Goal: Transaction & Acquisition: Purchase product/service

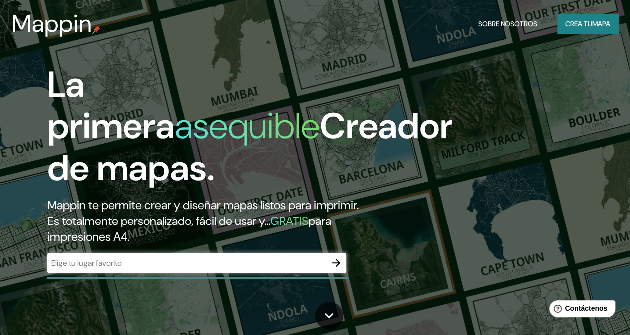
click at [431, 206] on div "La primera asequible Creador de mapas. Mappin te permite crear y diseñar mapas …" at bounding box center [315, 167] width 630 height 335
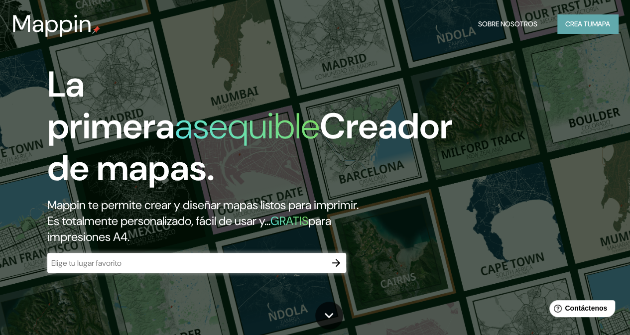
click at [516, 26] on font "Crea tu" at bounding box center [578, 23] width 27 height 9
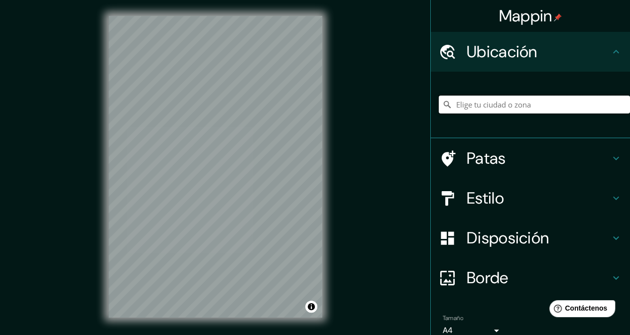
click at [463, 104] on input "Elige tu ciudad o zona" at bounding box center [534, 105] width 191 height 18
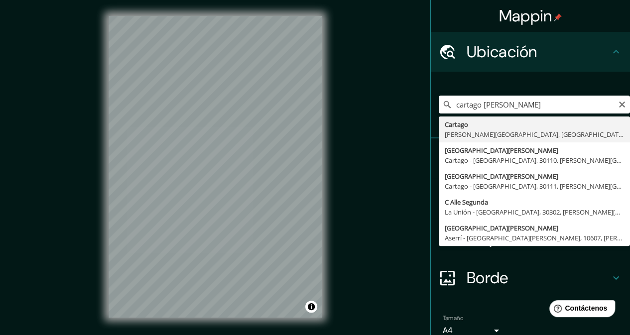
type input "Cartago, [PERSON_NAME][GEOGRAPHIC_DATA], [GEOGRAPHIC_DATA]"
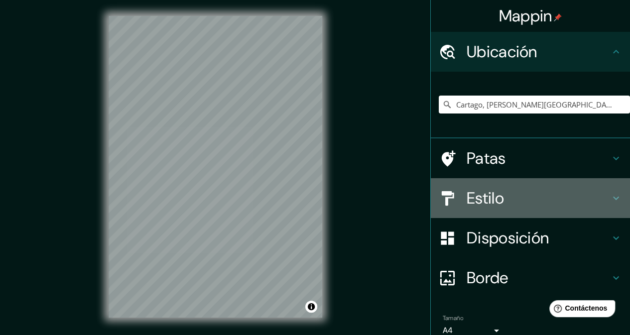
click at [516, 196] on icon at bounding box center [616, 198] width 12 height 12
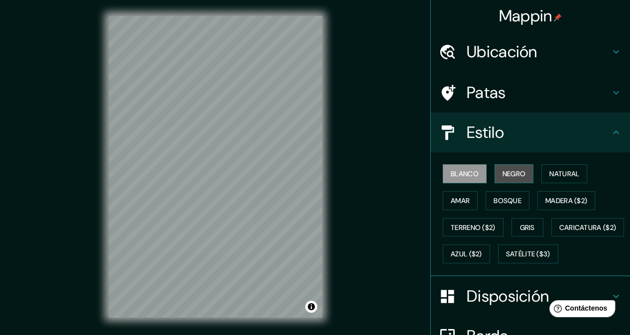
click at [516, 173] on font "Negro" at bounding box center [514, 173] width 23 height 9
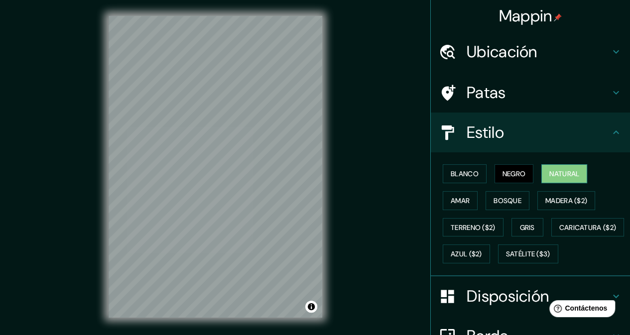
click at [516, 175] on font "Natural" at bounding box center [564, 173] width 30 height 9
click at [461, 199] on font "Amar" at bounding box center [460, 200] width 19 height 9
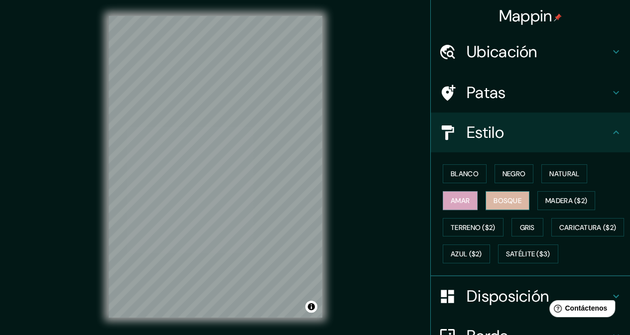
click at [486, 200] on button "Bosque" at bounding box center [508, 200] width 44 height 19
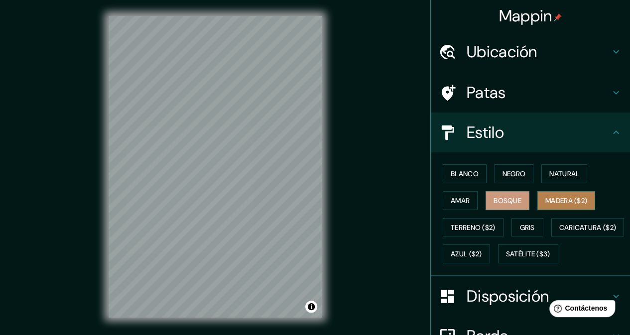
click at [516, 201] on font "Madera ($2)" at bounding box center [566, 200] width 42 height 9
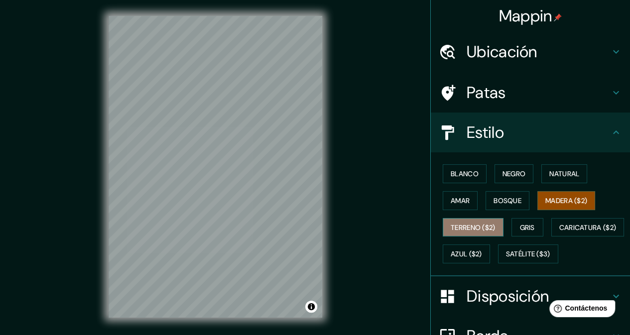
click at [460, 229] on font "Terreno ($2)" at bounding box center [473, 227] width 45 height 9
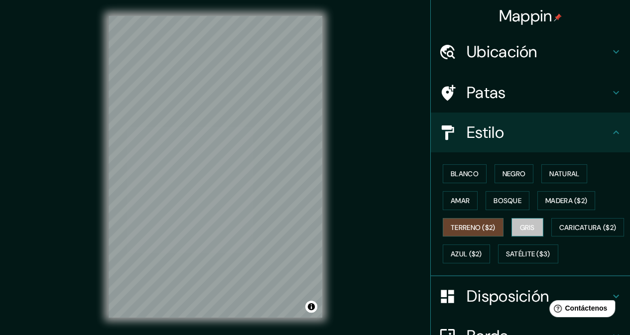
click at [512, 224] on button "Gris" at bounding box center [528, 227] width 32 height 19
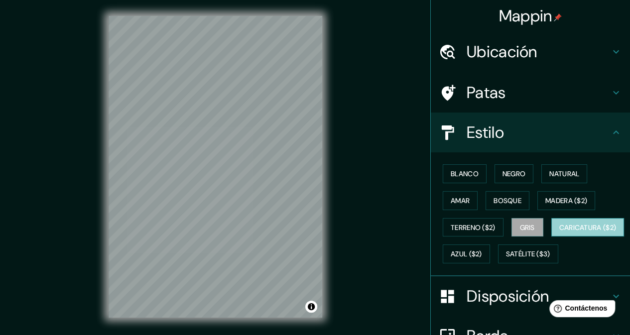
click at [516, 232] on font "Caricatura ($2)" at bounding box center [587, 227] width 57 height 9
